Goal: Information Seeking & Learning: Learn about a topic

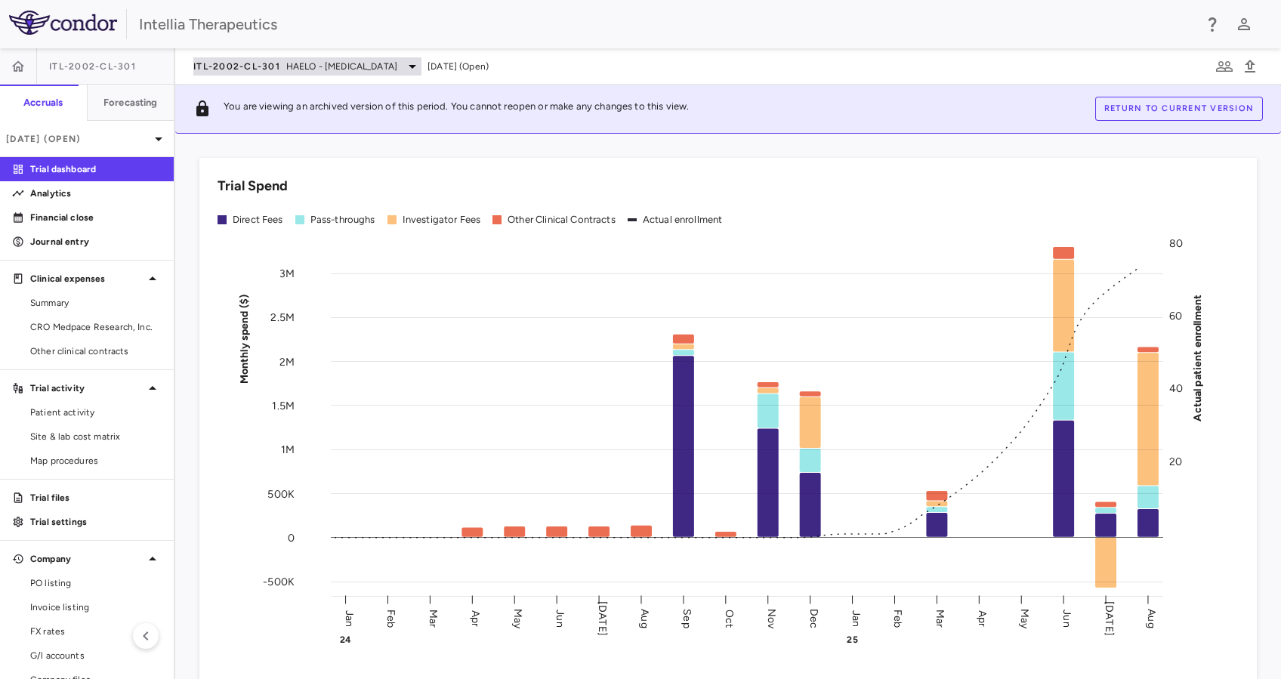
click at [219, 70] on span "ITL-2002-CL-301" at bounding box center [236, 66] width 87 height 12
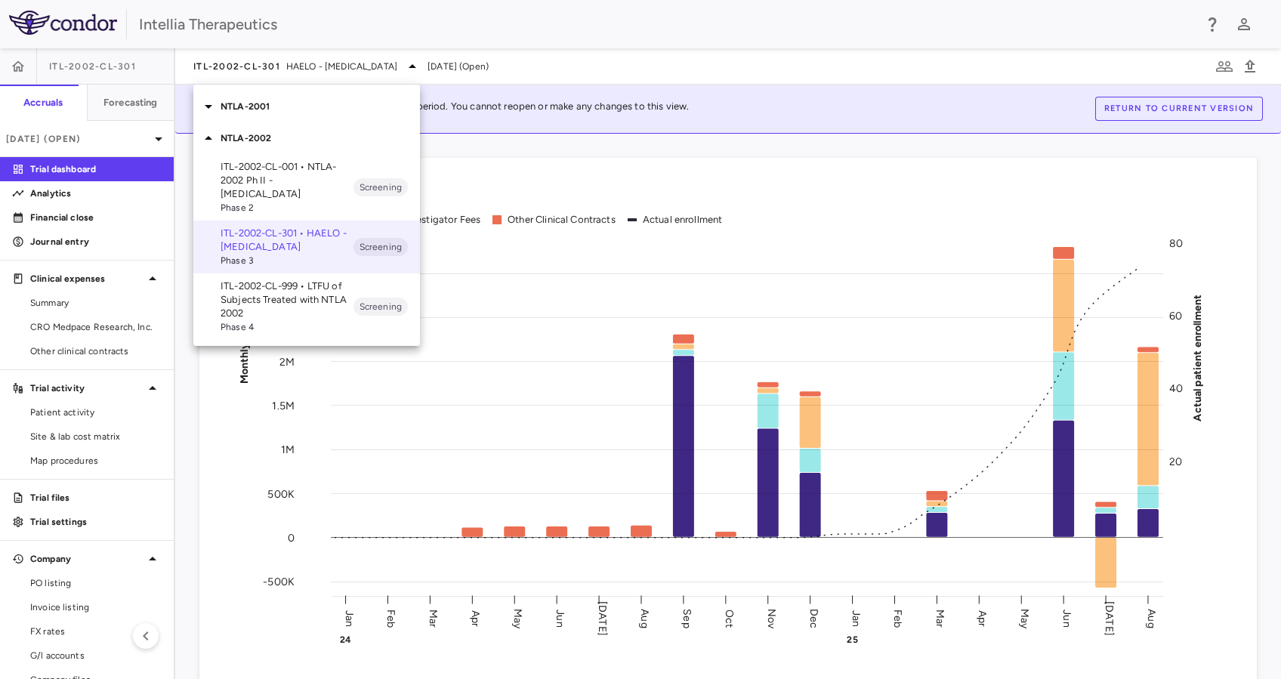
click at [220, 109] on p "NTLA-2001" at bounding box center [319, 107] width 199 height 14
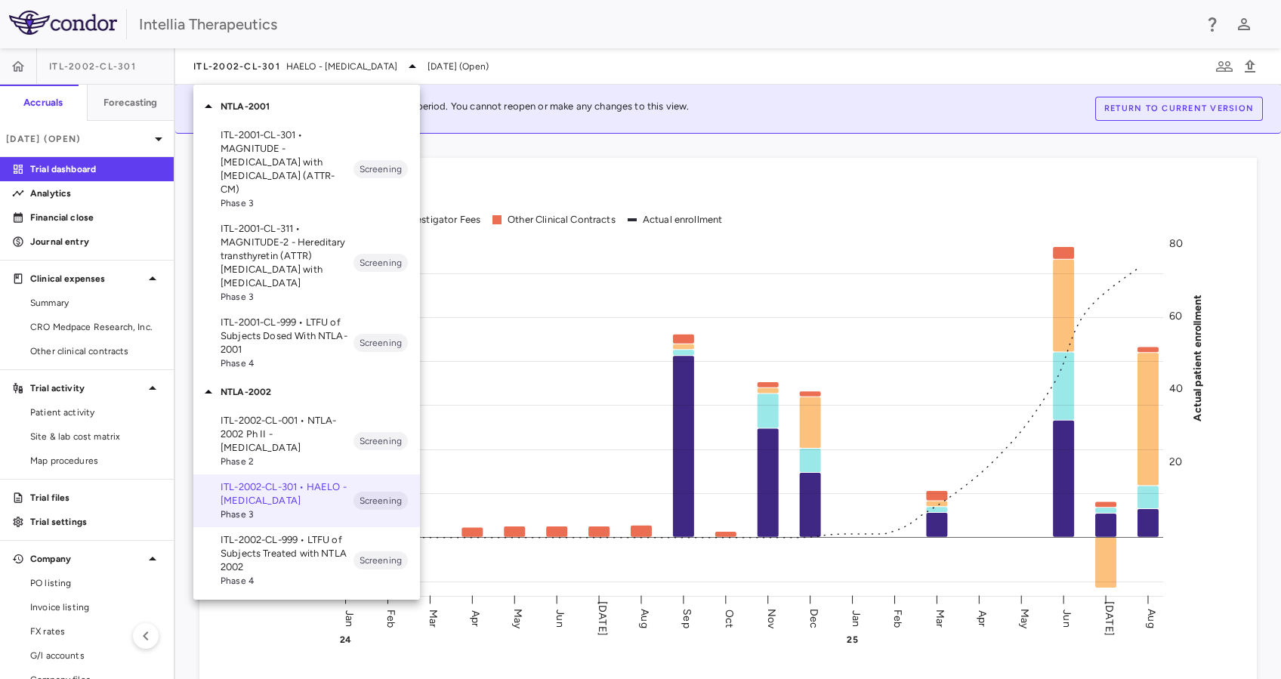
click at [303, 154] on p "ITL-2001-CL-301 • MAGNITUDE - [MEDICAL_DATA] with [MEDICAL_DATA] (ATTR-CM)" at bounding box center [286, 162] width 133 height 68
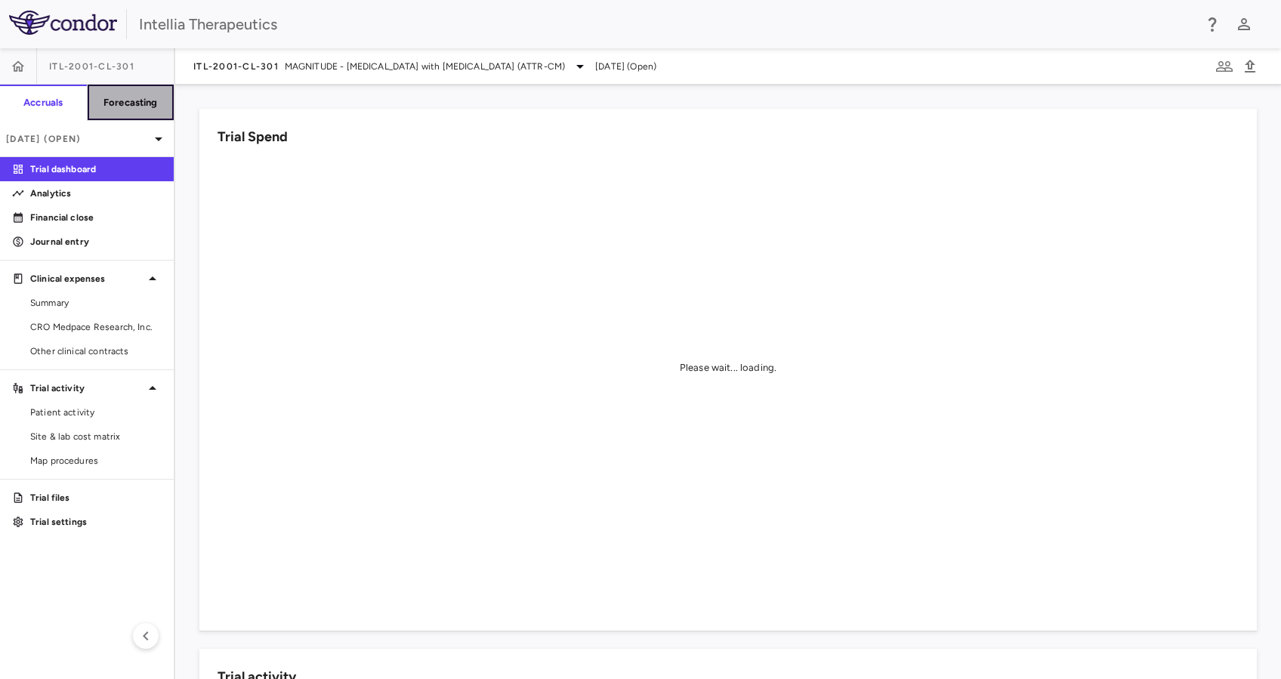
click at [121, 100] on h6 "Forecasting" at bounding box center [130, 103] width 54 height 14
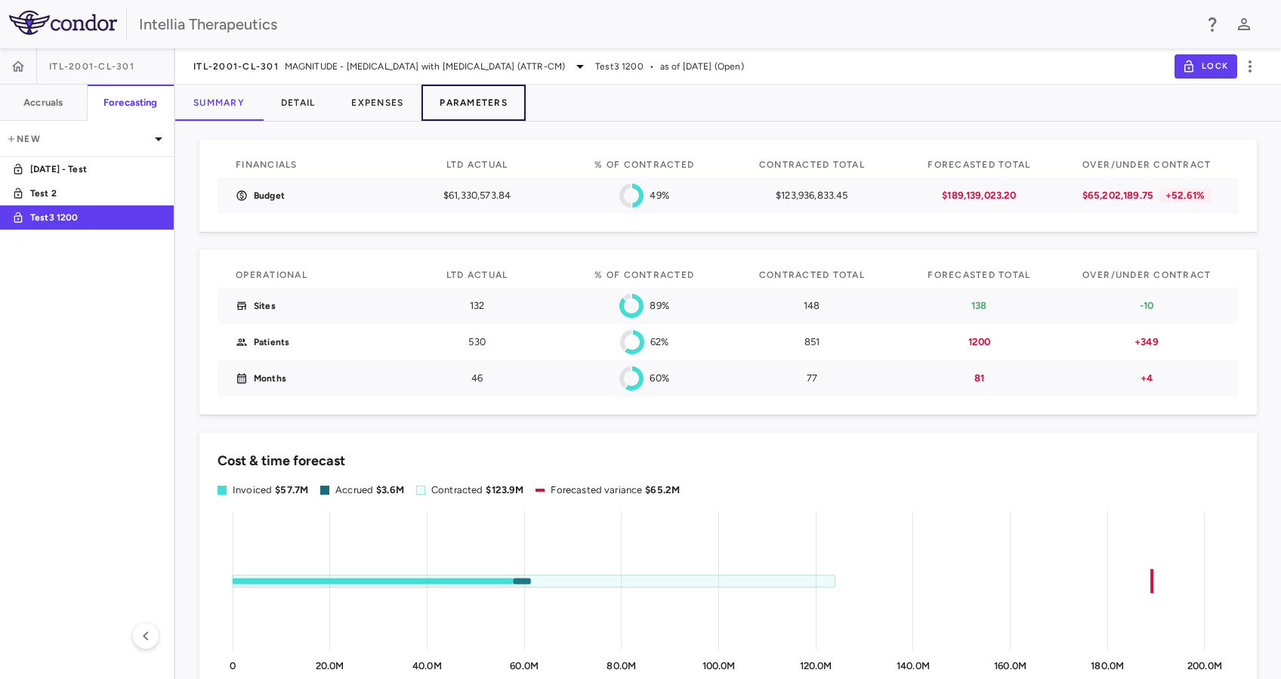
click at [495, 95] on button "Parameters" at bounding box center [473, 103] width 104 height 36
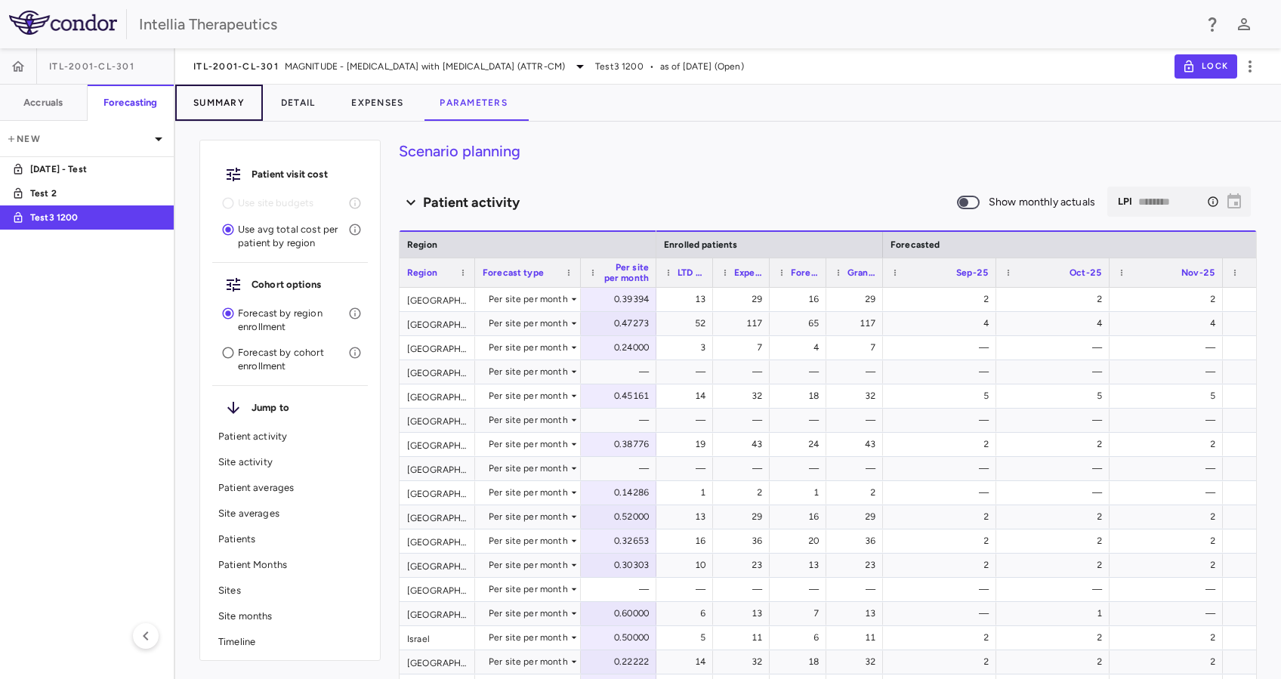
click at [254, 104] on button "Summary" at bounding box center [219, 103] width 88 height 36
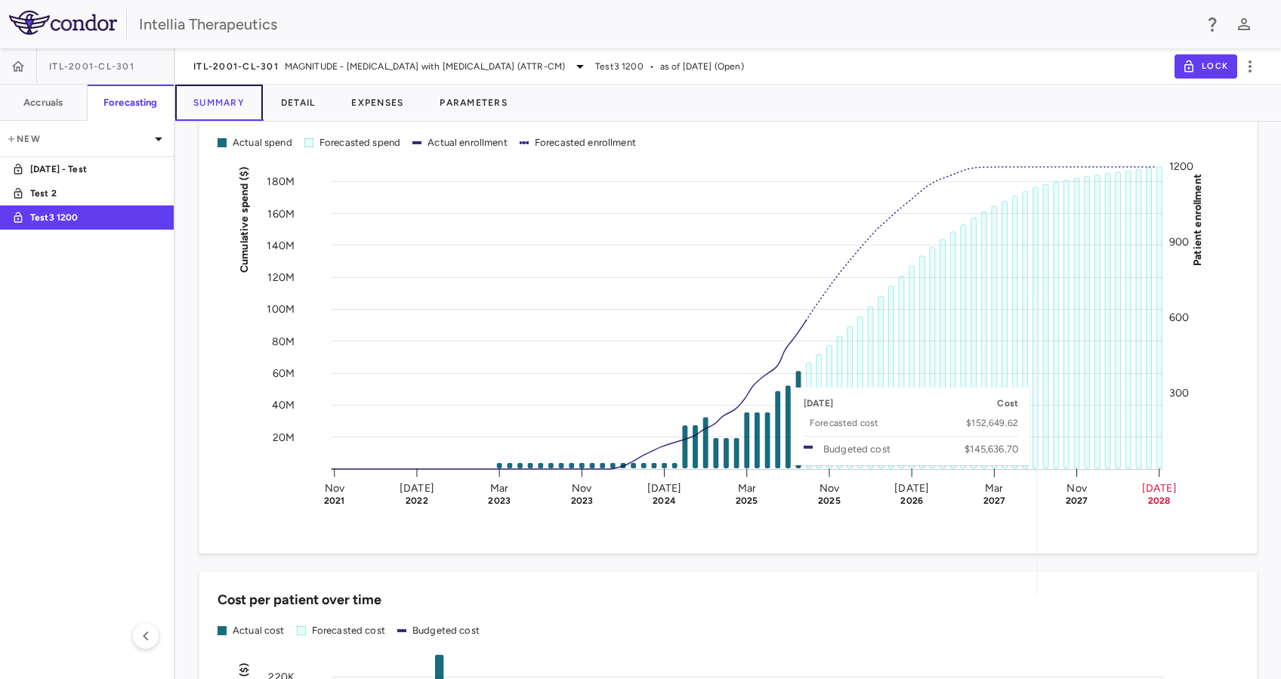
scroll to position [2175, 0]
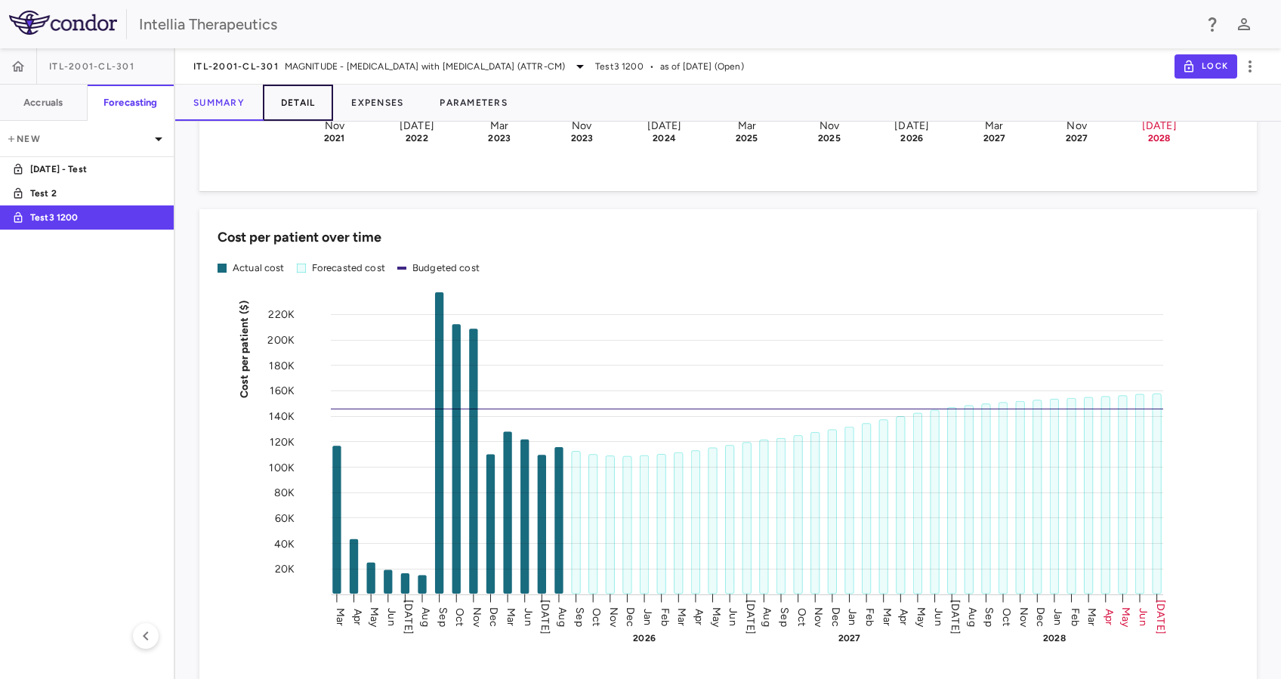
click at [310, 105] on button "Detail" at bounding box center [298, 103] width 71 height 36
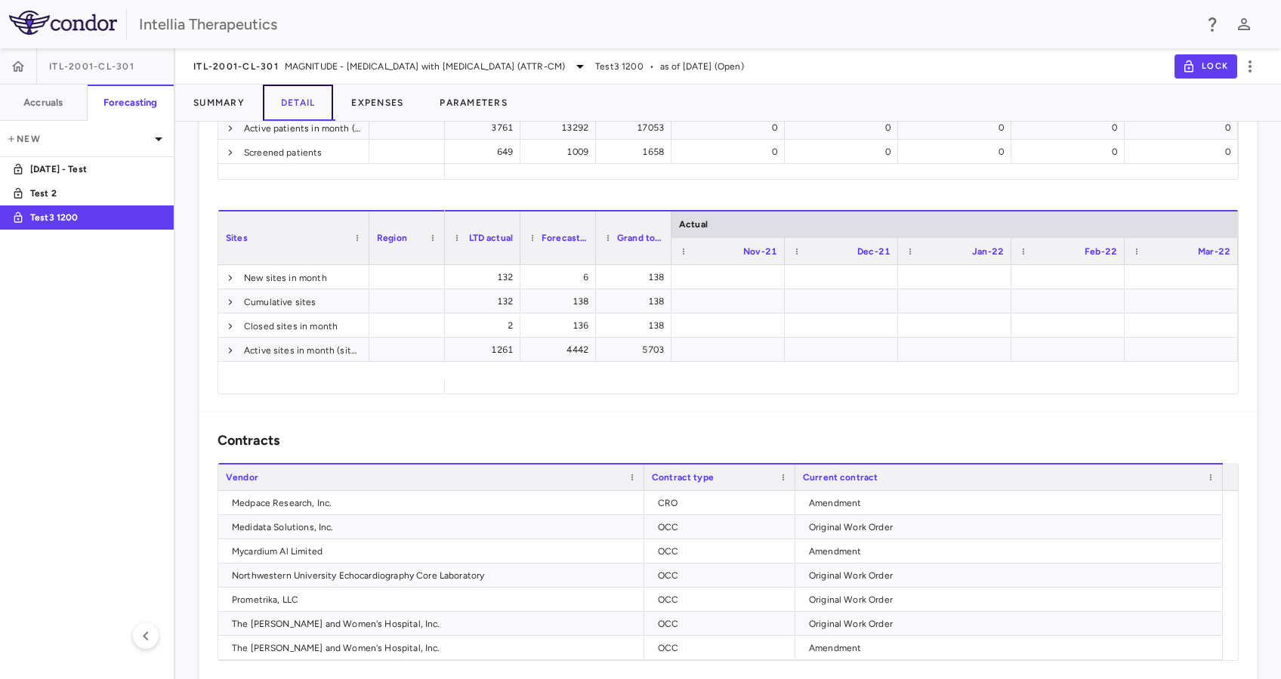
scroll to position [472, 0]
click at [233, 133] on span at bounding box center [230, 128] width 9 height 9
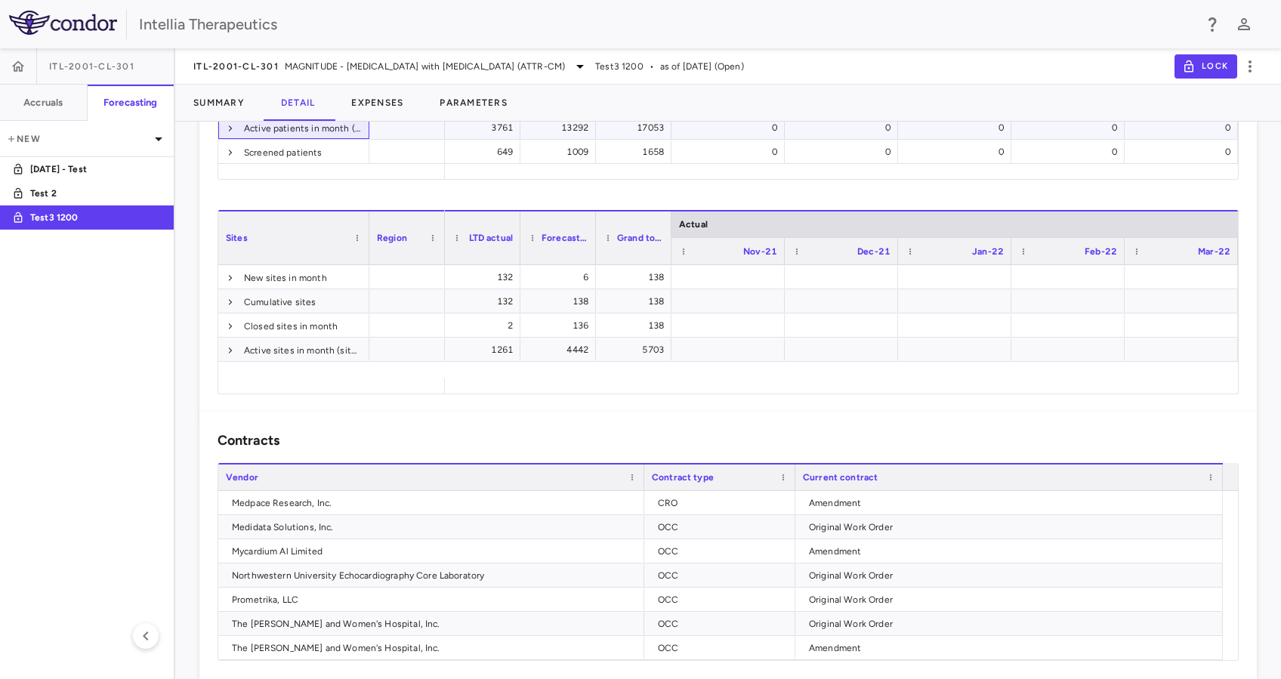
click at [231, 133] on span at bounding box center [230, 128] width 9 height 9
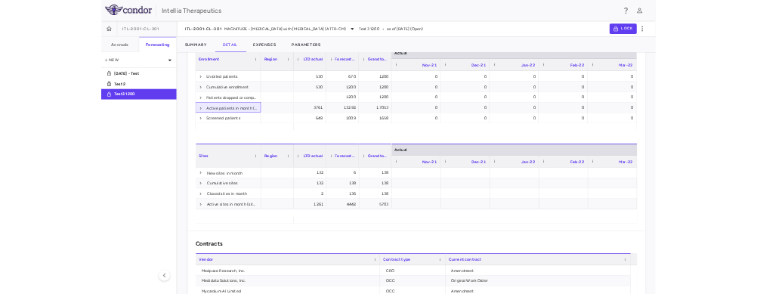
scroll to position [0, 0]
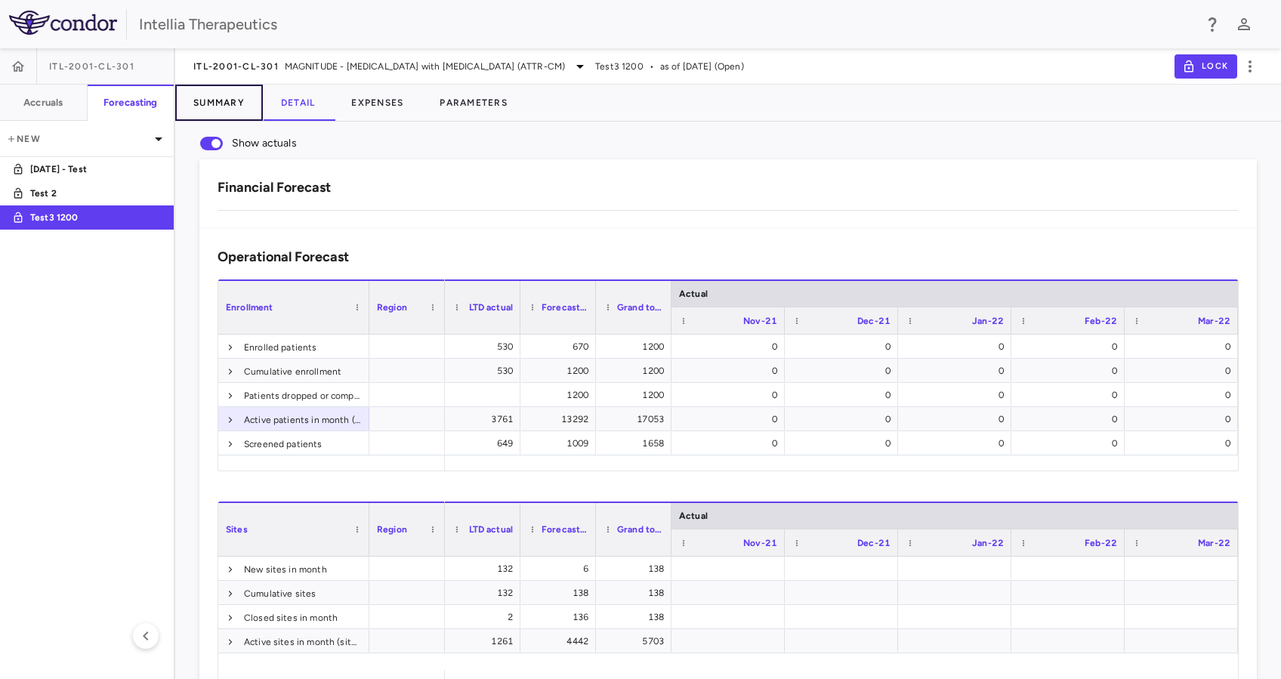
click at [211, 103] on button "Summary" at bounding box center [219, 103] width 88 height 36
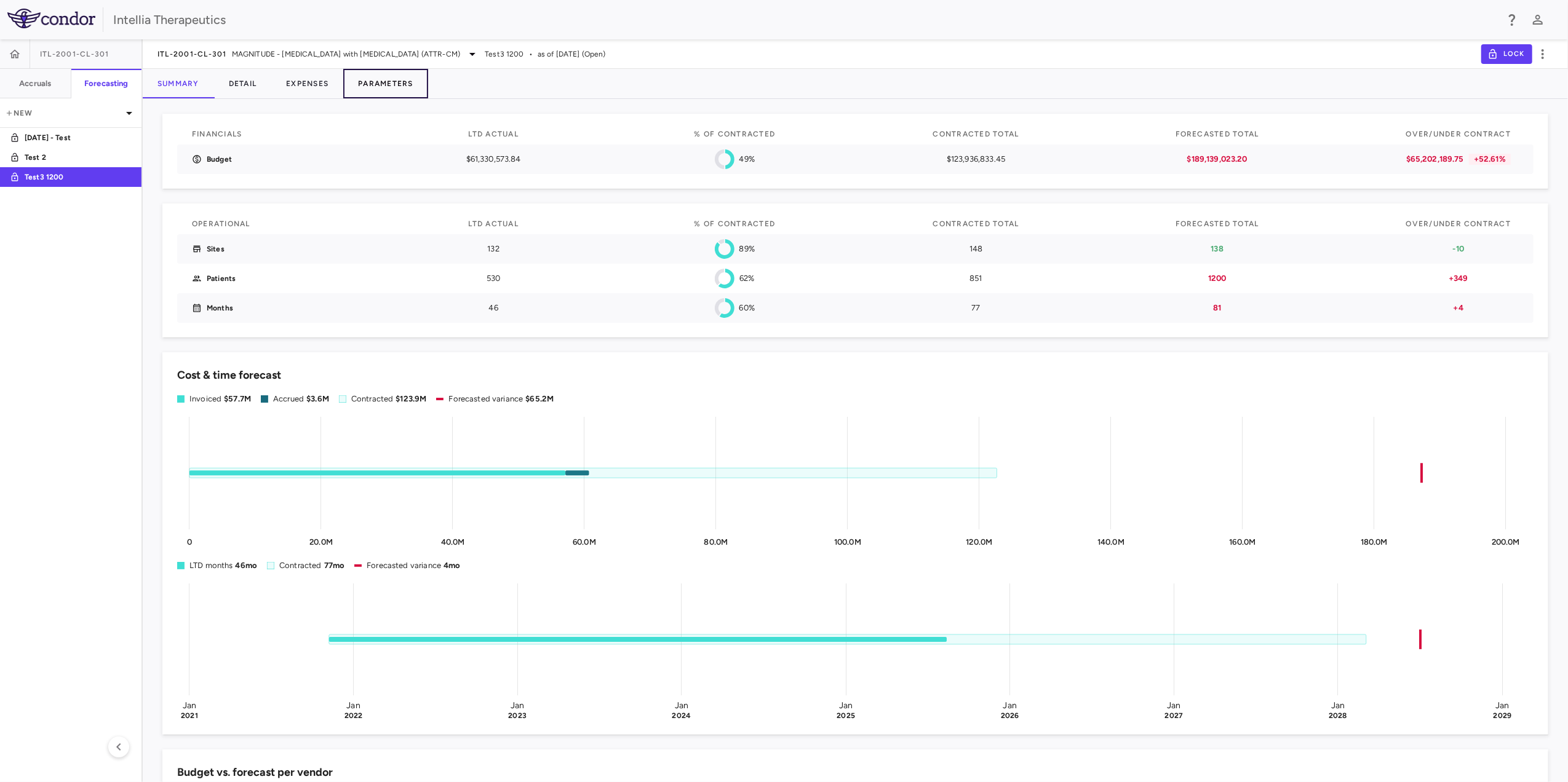
click at [383, 85] on button "Parameters" at bounding box center [385, 84] width 85 height 29
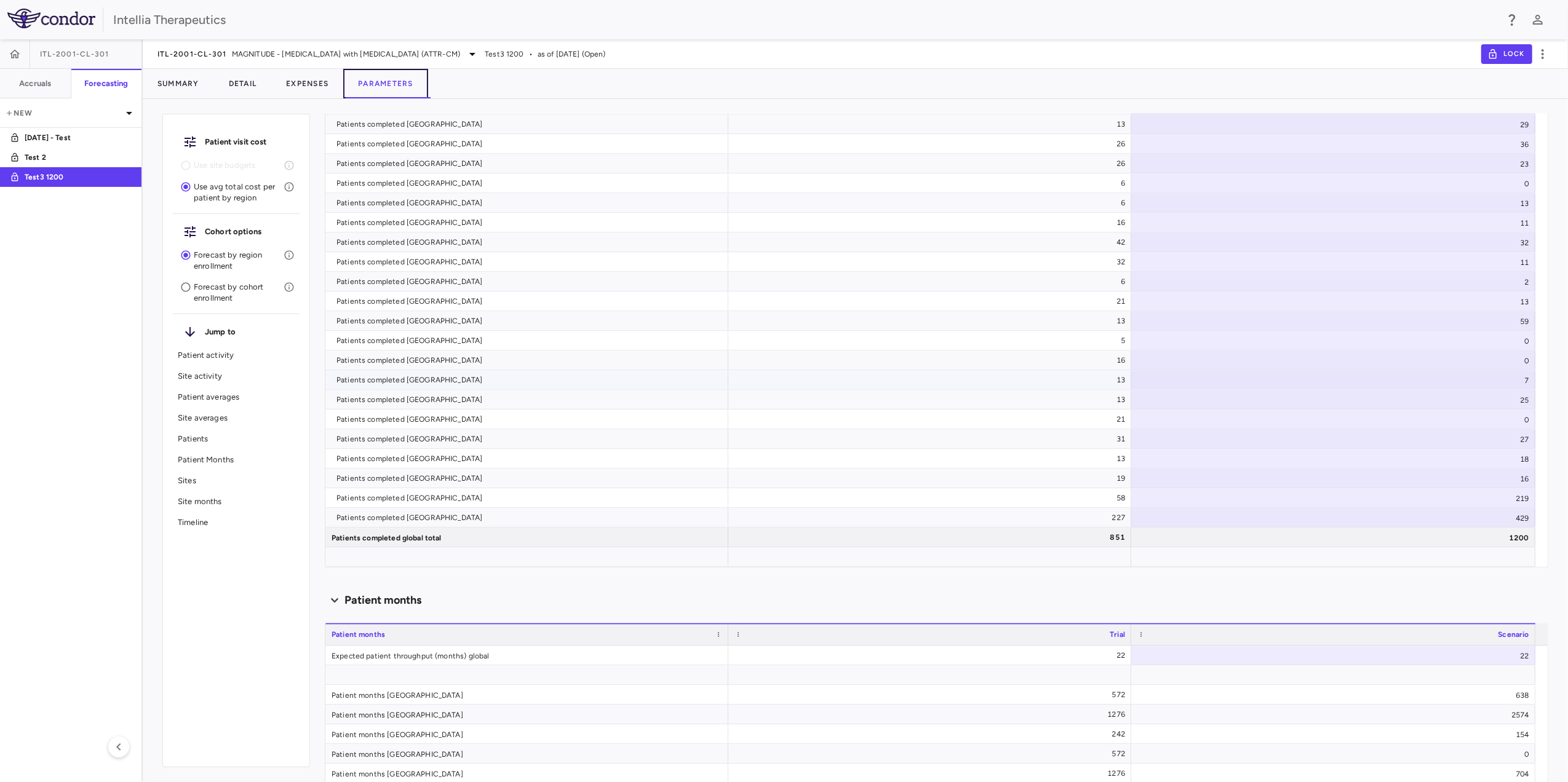
scroll to position [7460, 0]
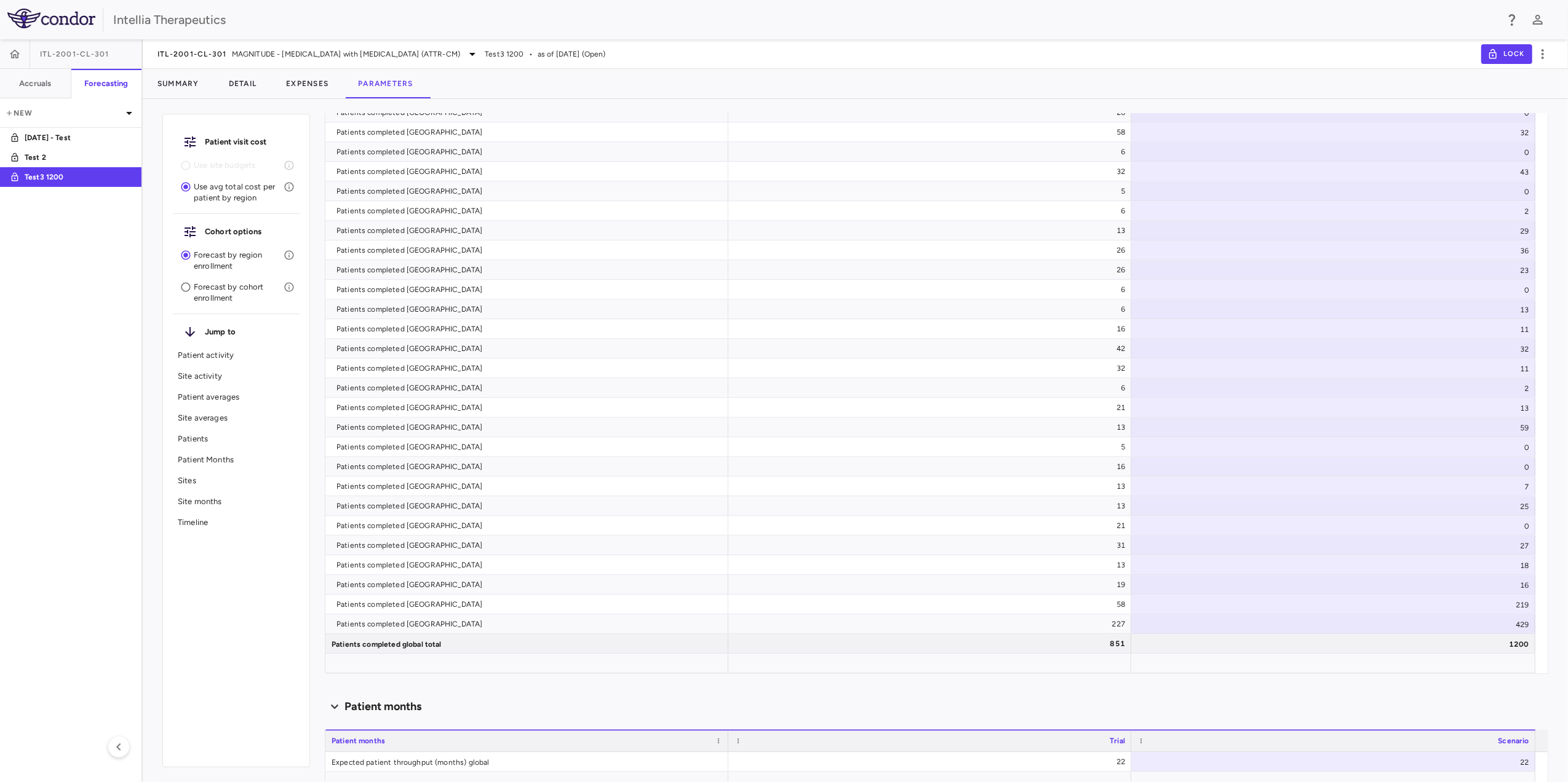
click at [220, 378] on p "Site activity" at bounding box center [235, 376] width 116 height 11
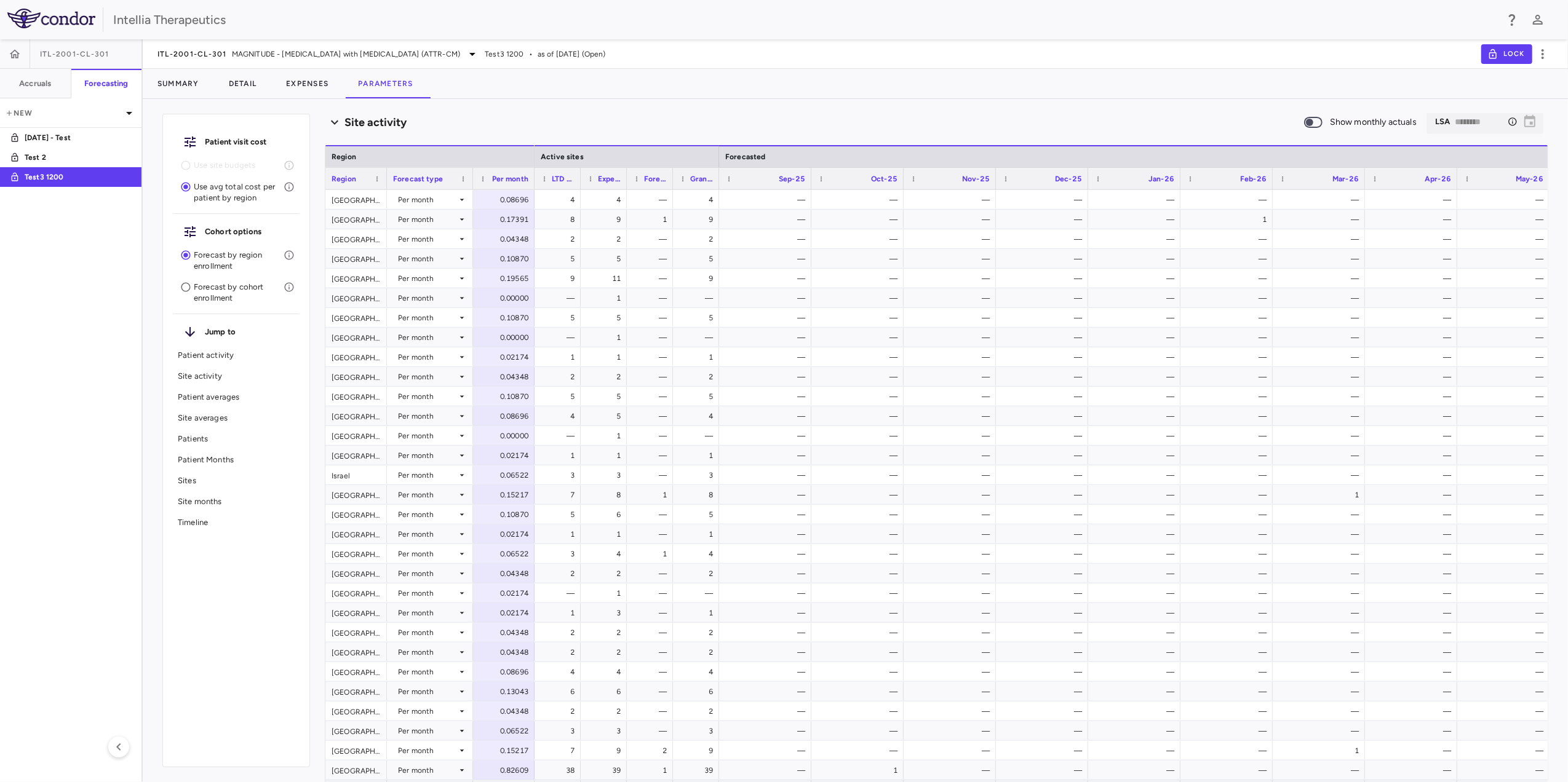
click at [229, 487] on div "Sites" at bounding box center [236, 481] width 127 height 21
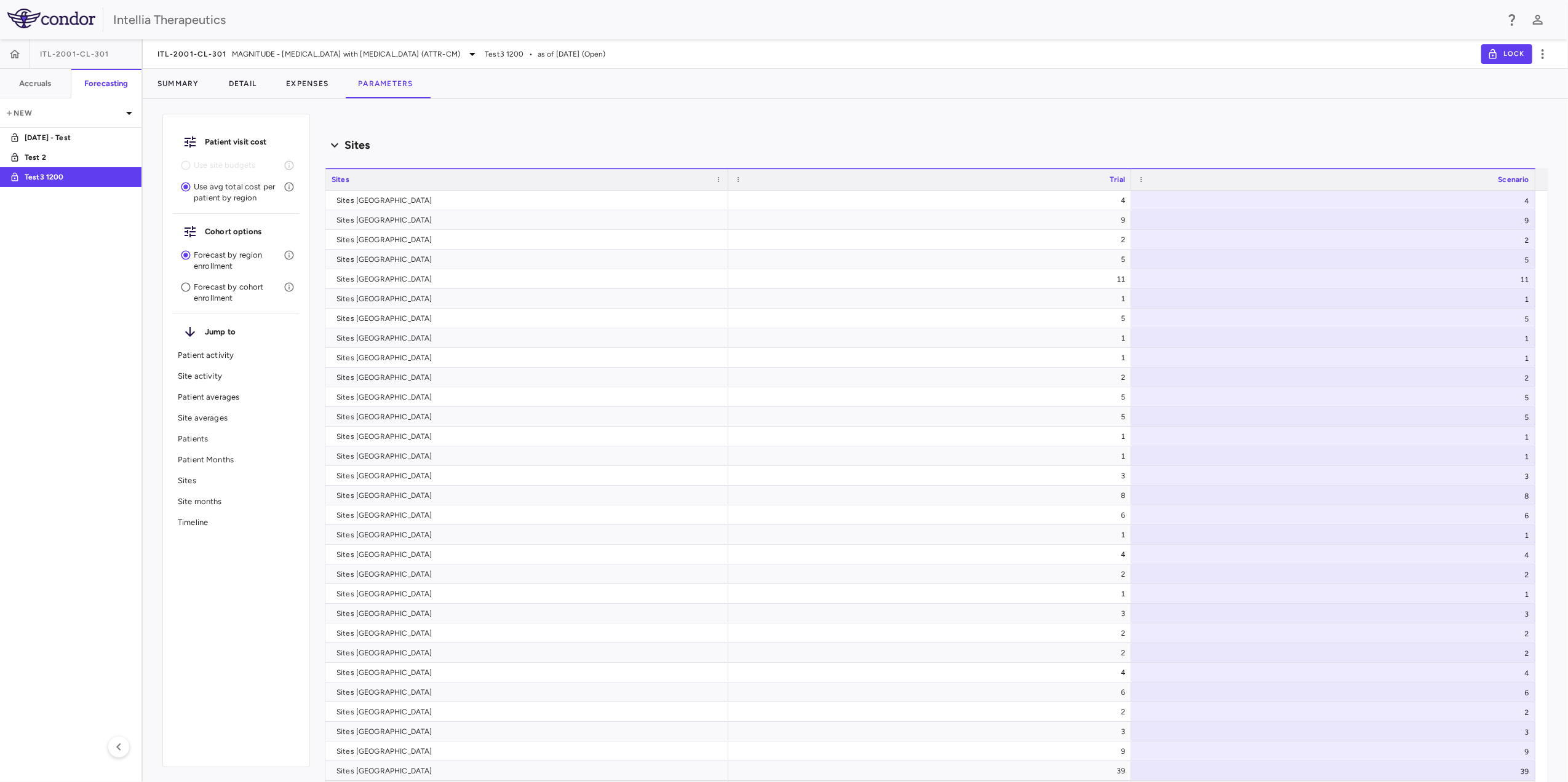
scroll to position [8528, 0]
